Goal: Information Seeking & Learning: Learn about a topic

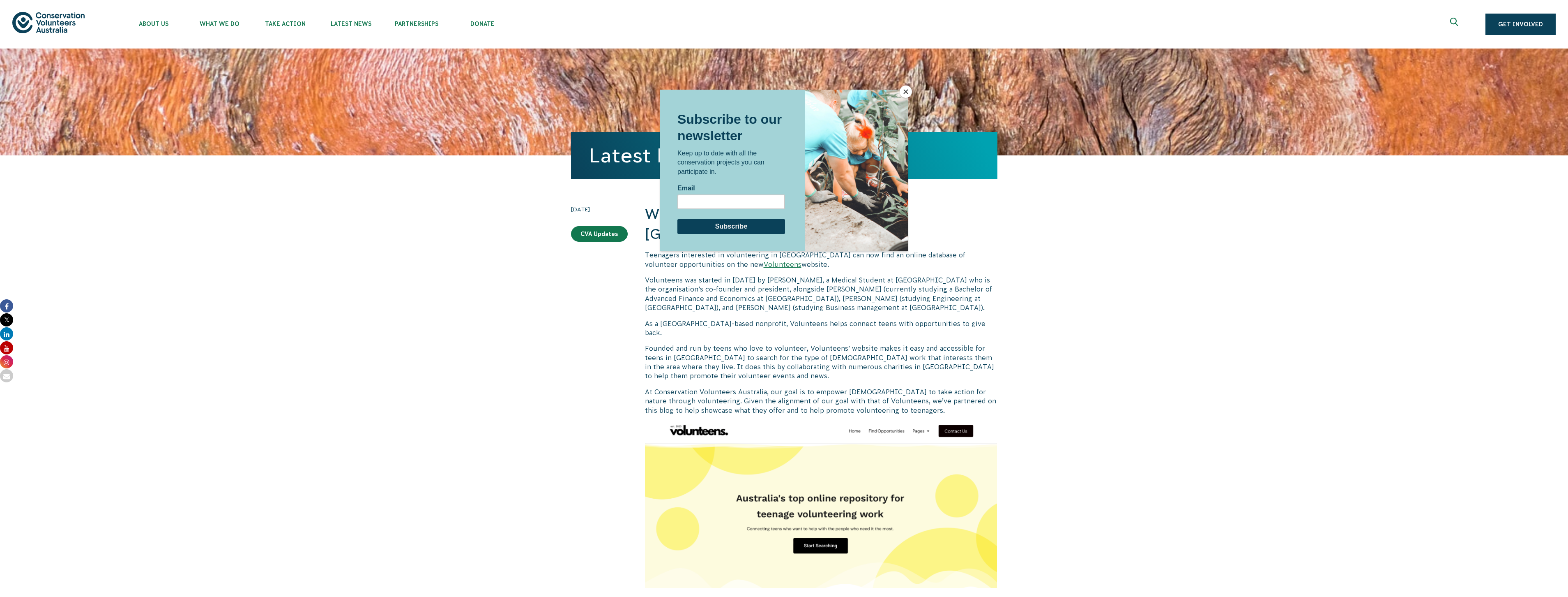
click at [908, 91] on button "Close" at bounding box center [906, 91] width 12 height 12
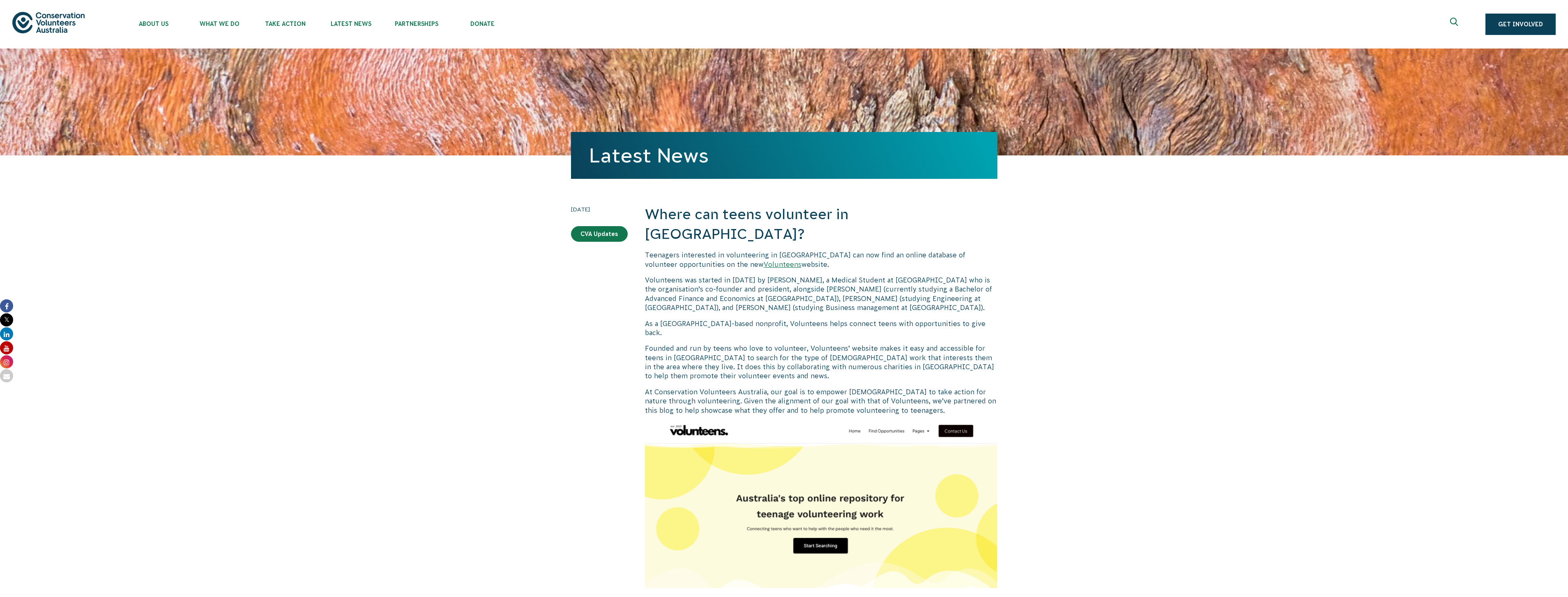
click at [764, 261] on link "Volunteens" at bounding box center [783, 264] width 38 height 7
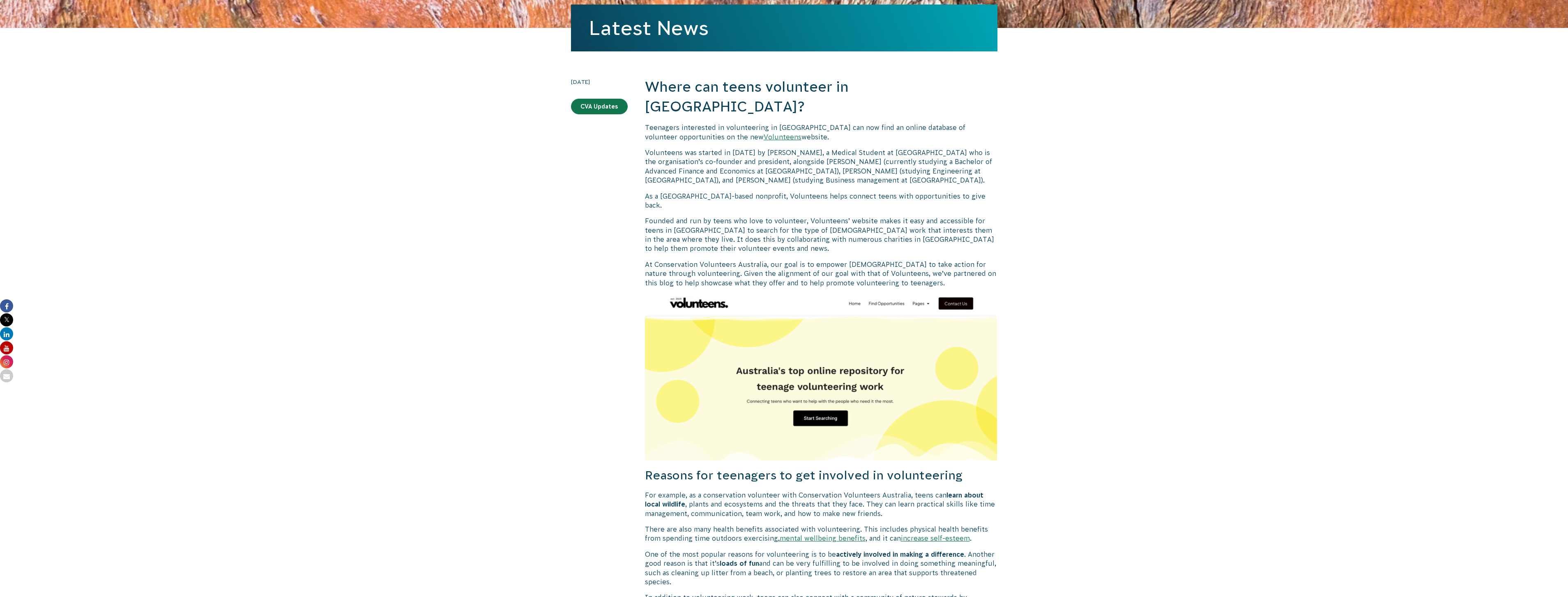
scroll to position [133, 0]
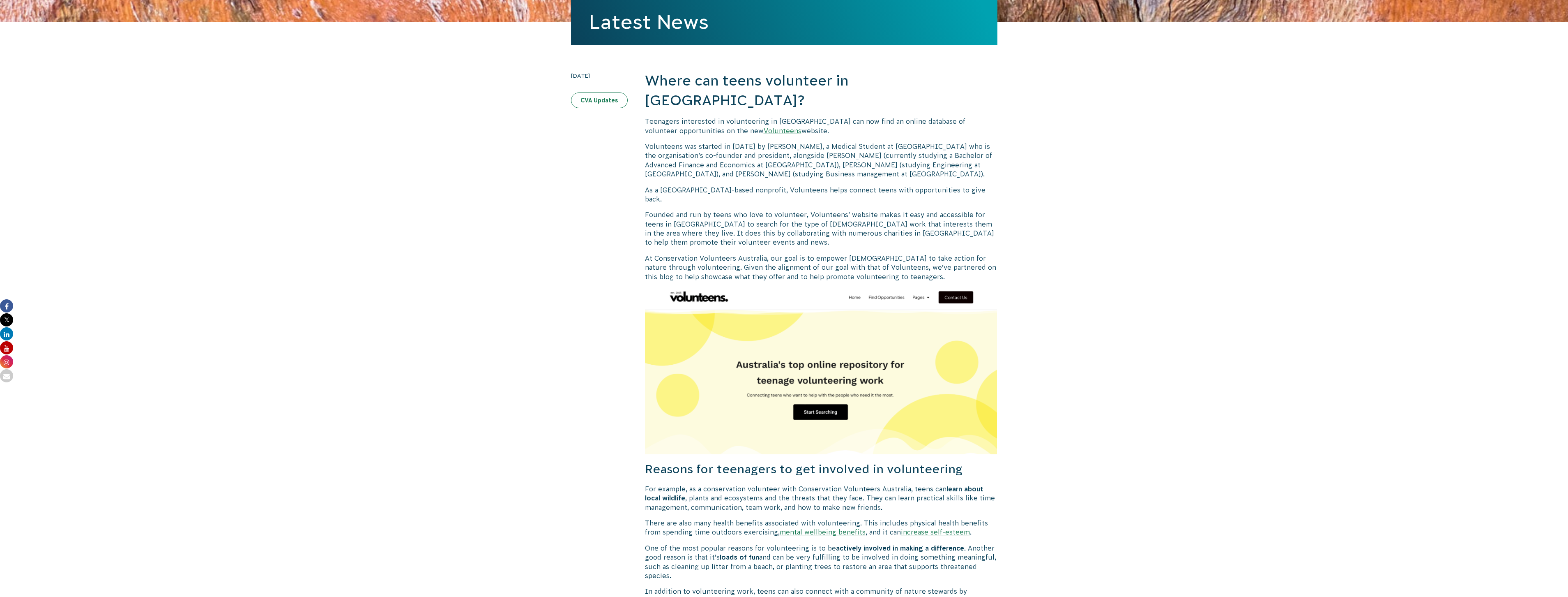
click at [603, 101] on link "CVA Updates" at bounding box center [599, 101] width 57 height 16
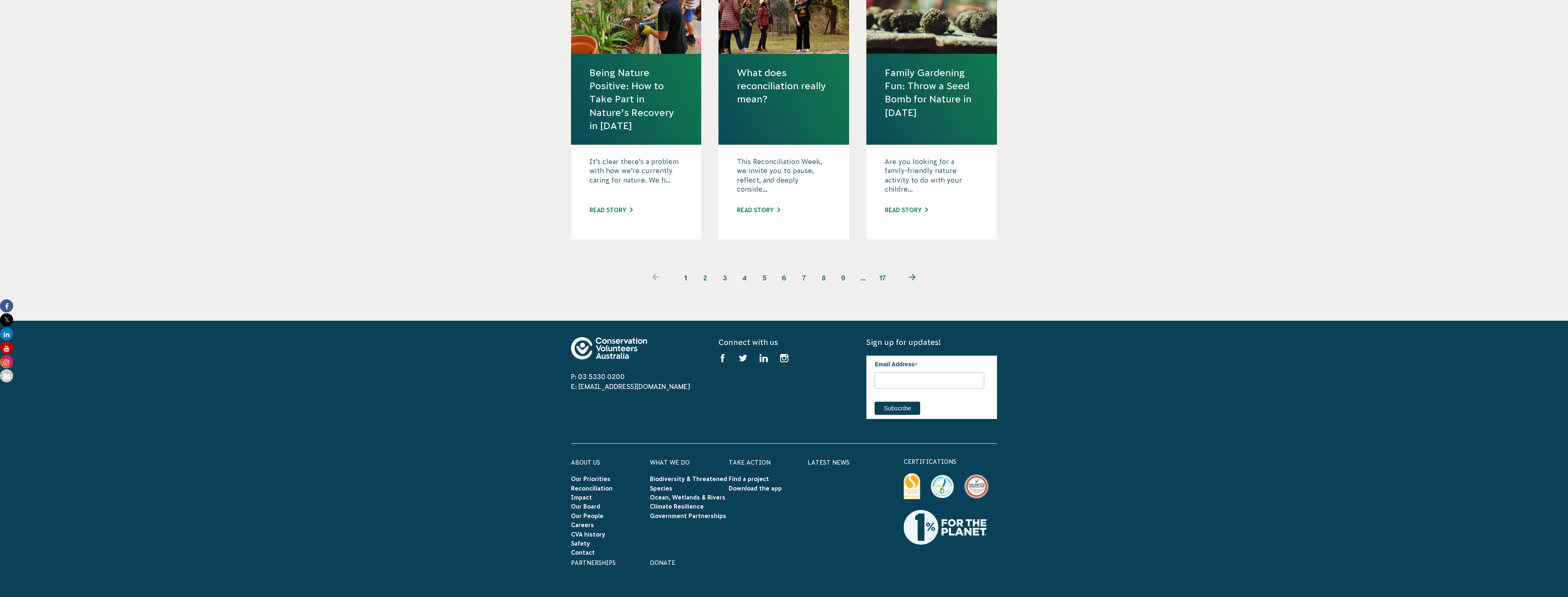
scroll to position [883, 0]
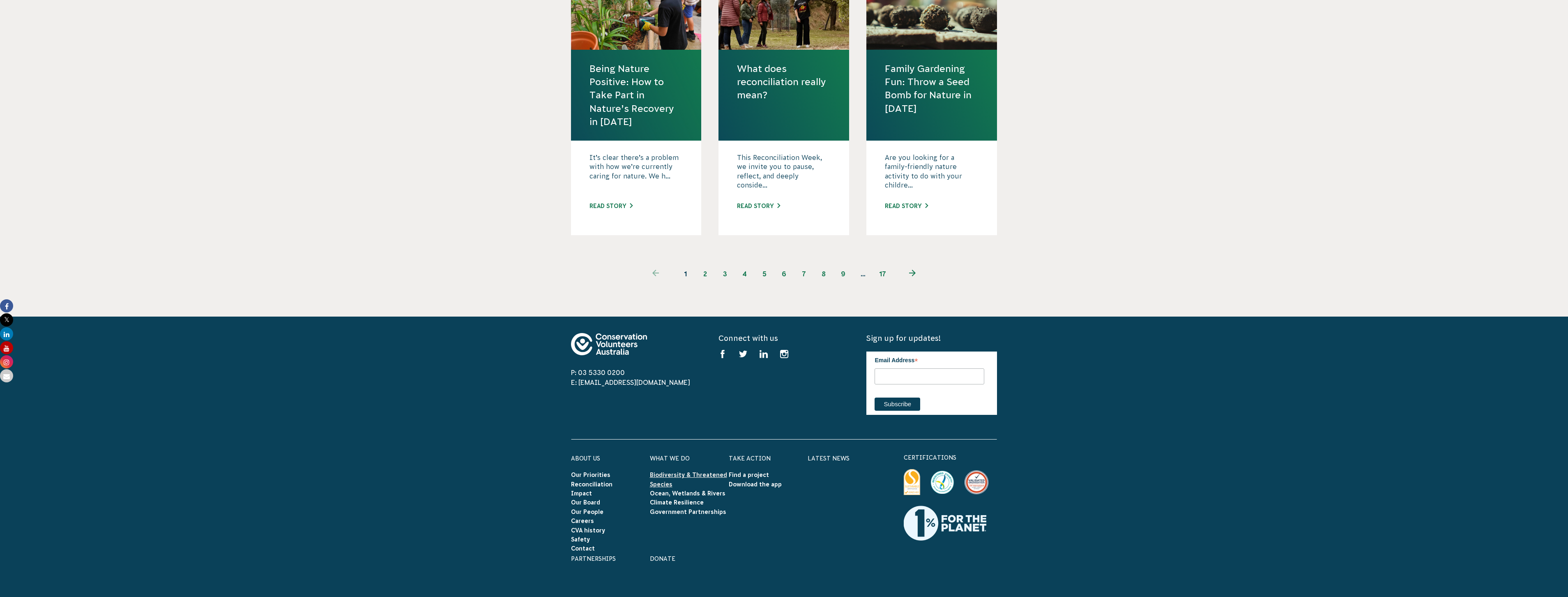
click at [670, 473] on link "Biodiversity & Threatened Species" at bounding box center [688, 479] width 77 height 16
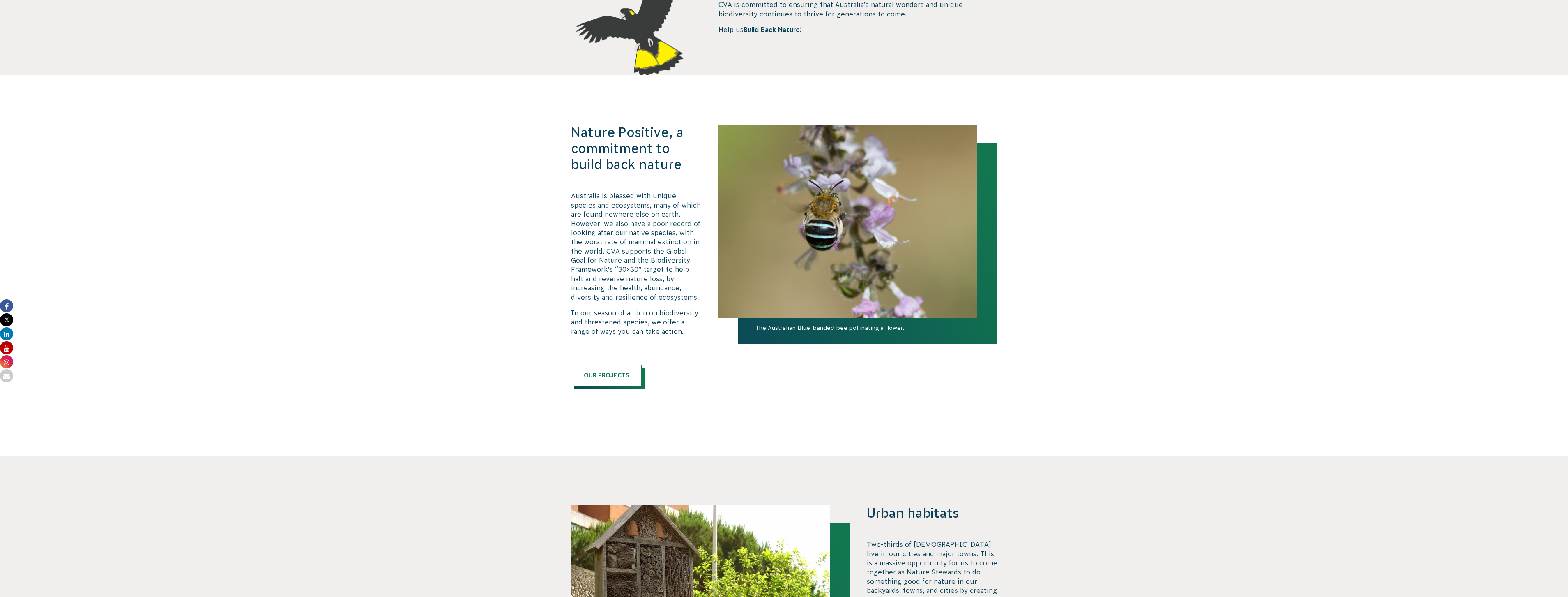
scroll to position [400, 0]
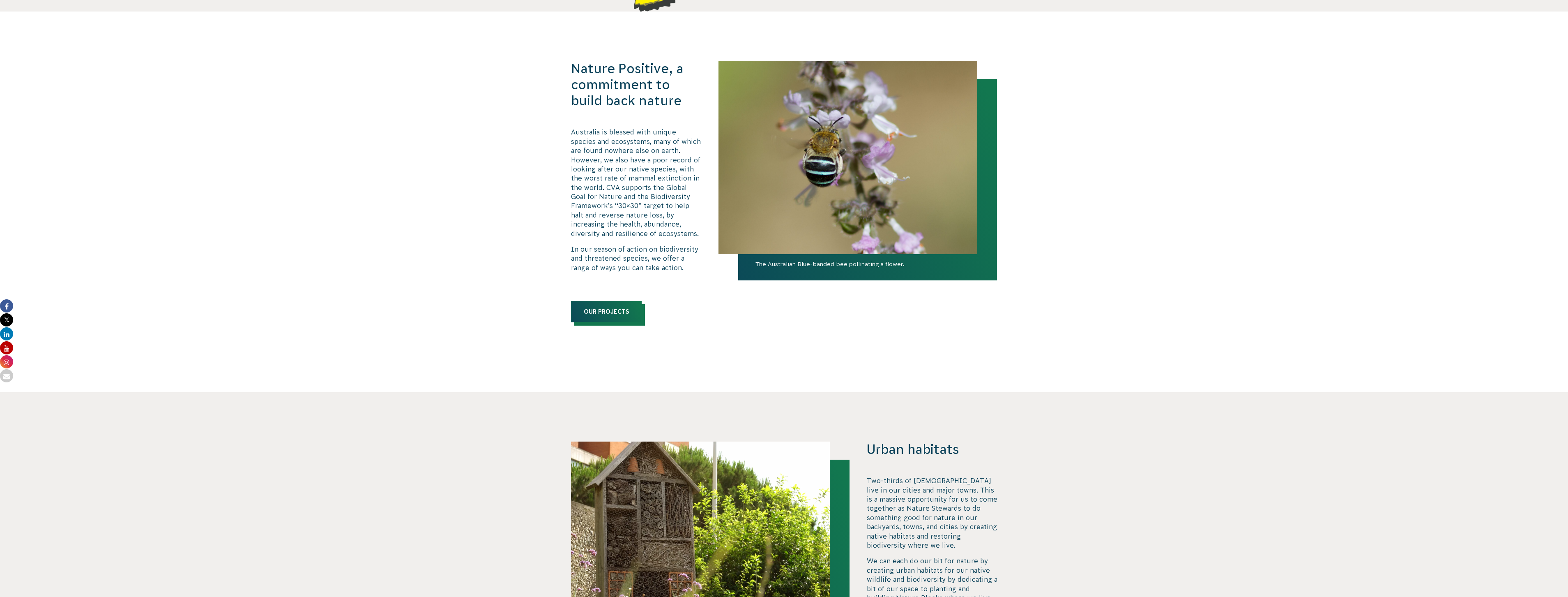
click at [607, 305] on link "Our Projects" at bounding box center [606, 311] width 71 height 21
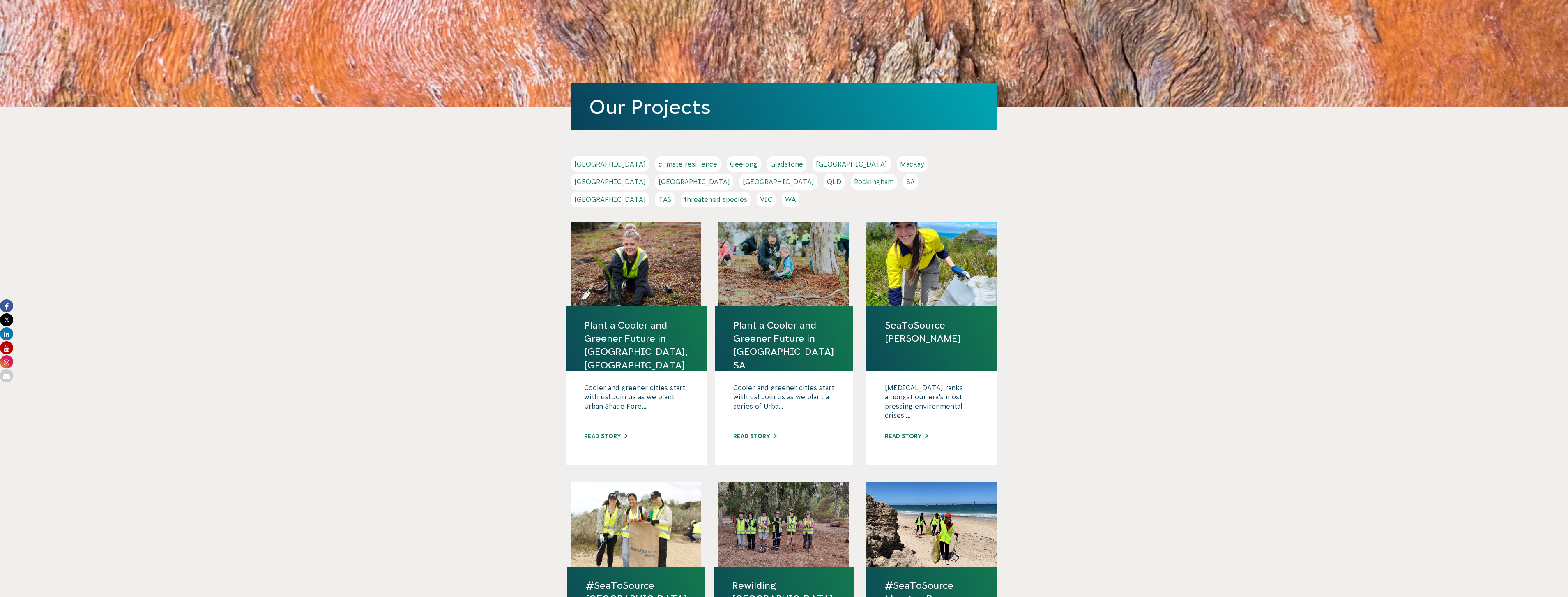
scroll to position [49, 0]
click at [799, 191] on link "WA" at bounding box center [790, 199] width 18 height 16
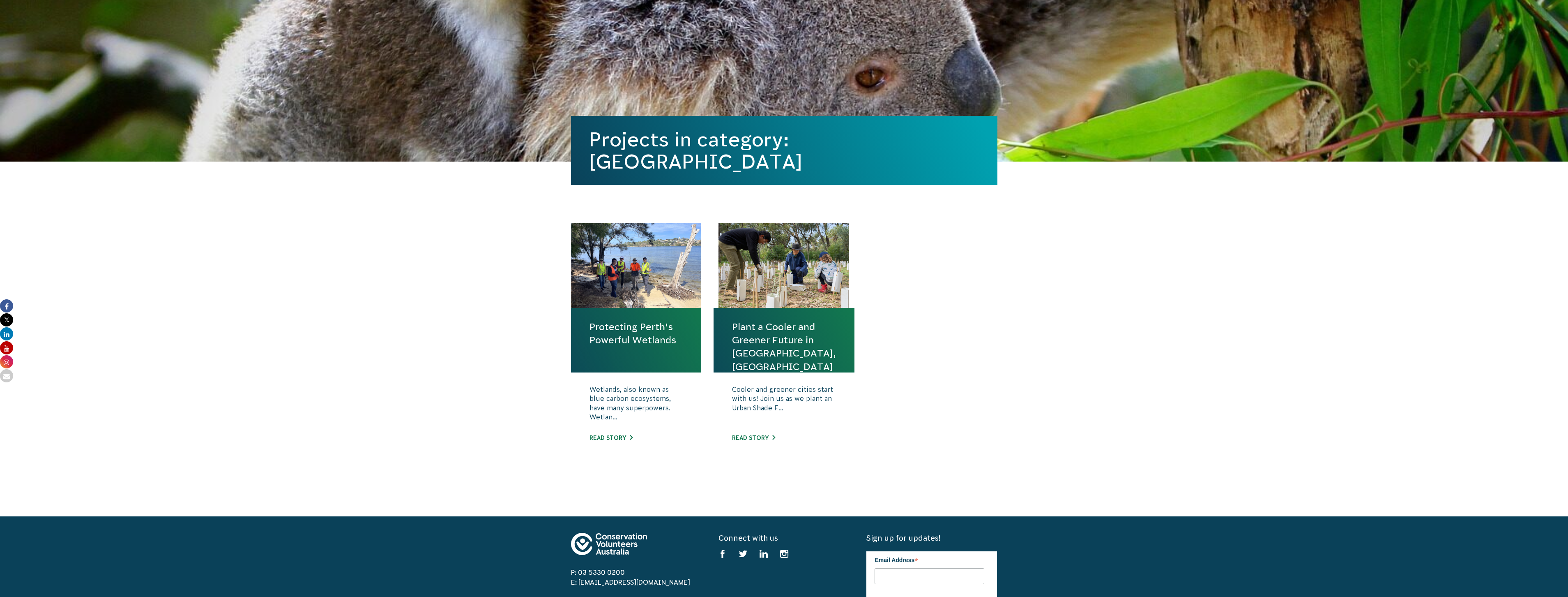
scroll to position [107, 0]
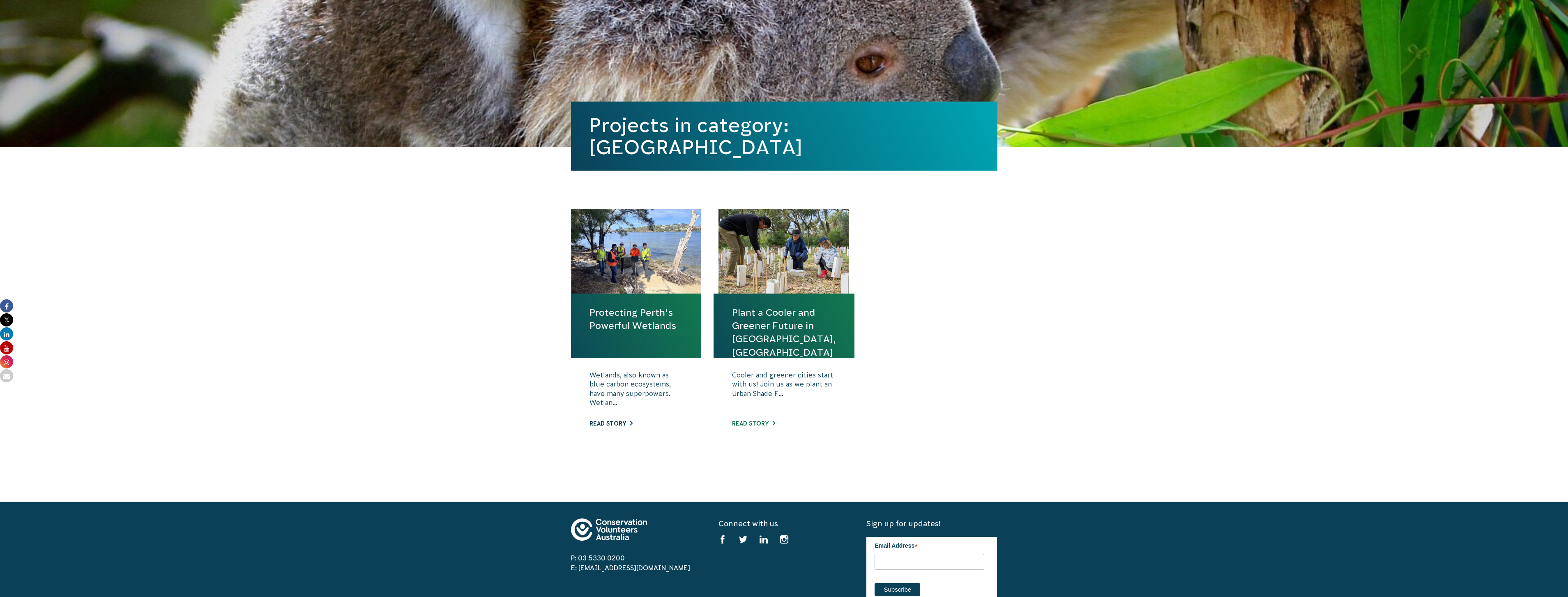
click at [609, 422] on link "Read story" at bounding box center [611, 423] width 43 height 7
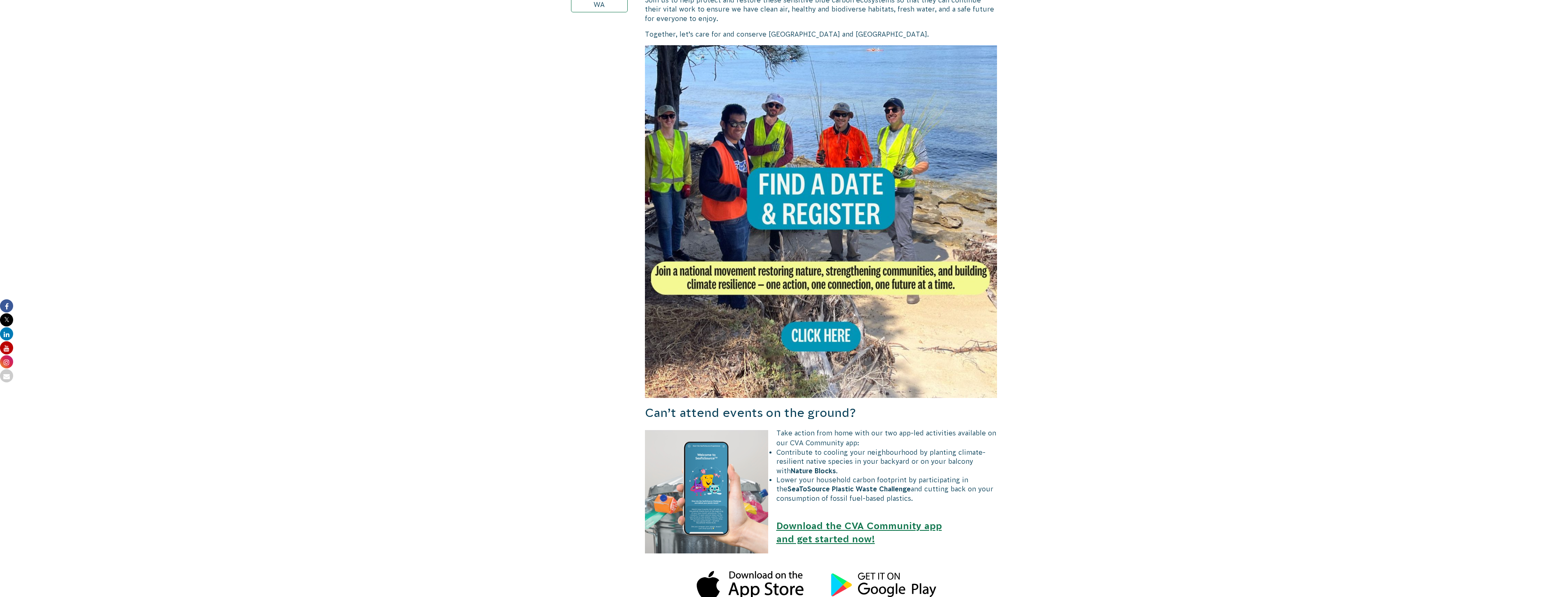
scroll to position [376, 0]
click at [828, 337] on img at bounding box center [821, 221] width 352 height 353
